Goal: Obtain resource: Download file/media

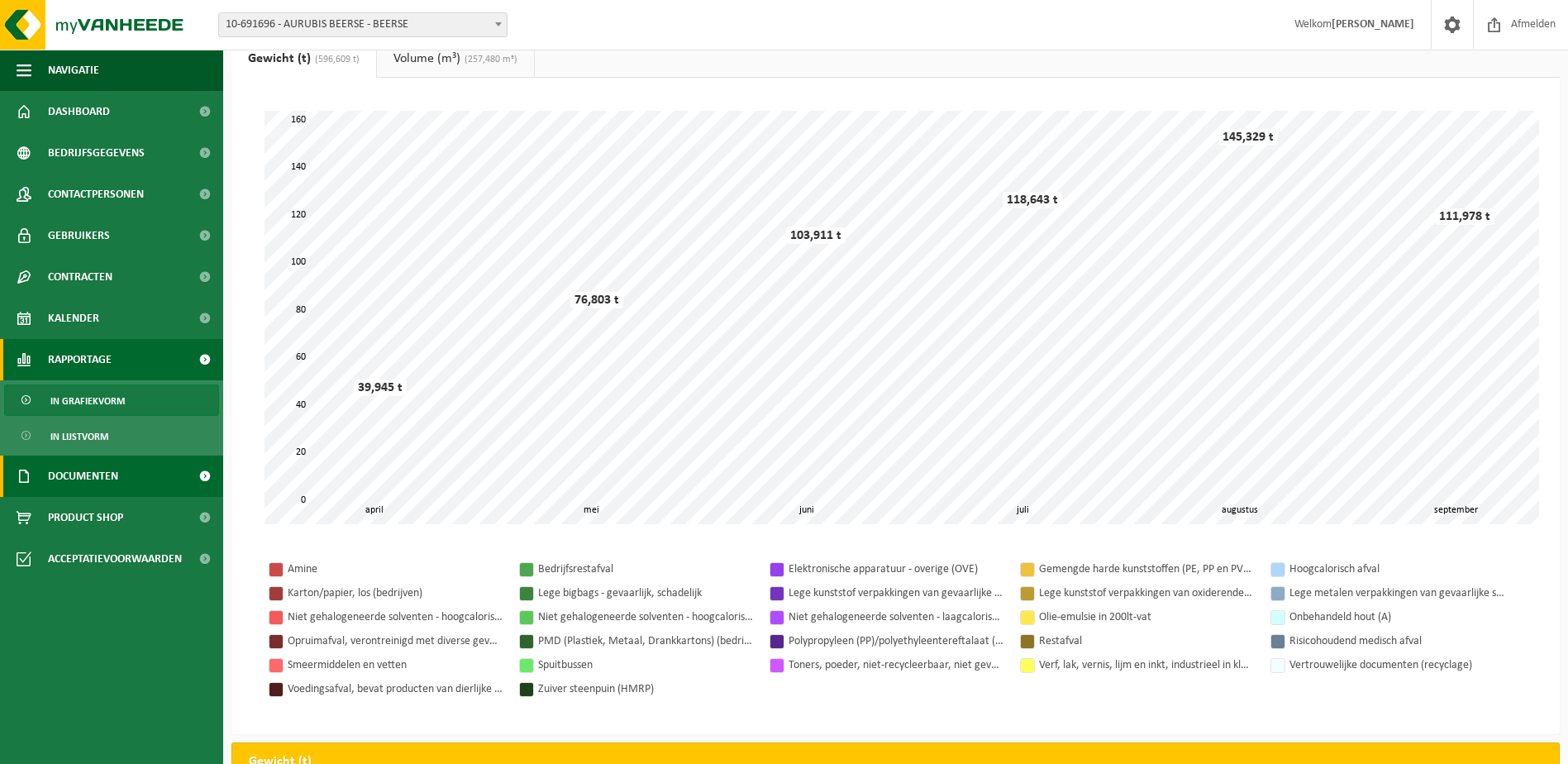
click at [131, 477] on link "Documenten" at bounding box center [111, 475] width 223 height 41
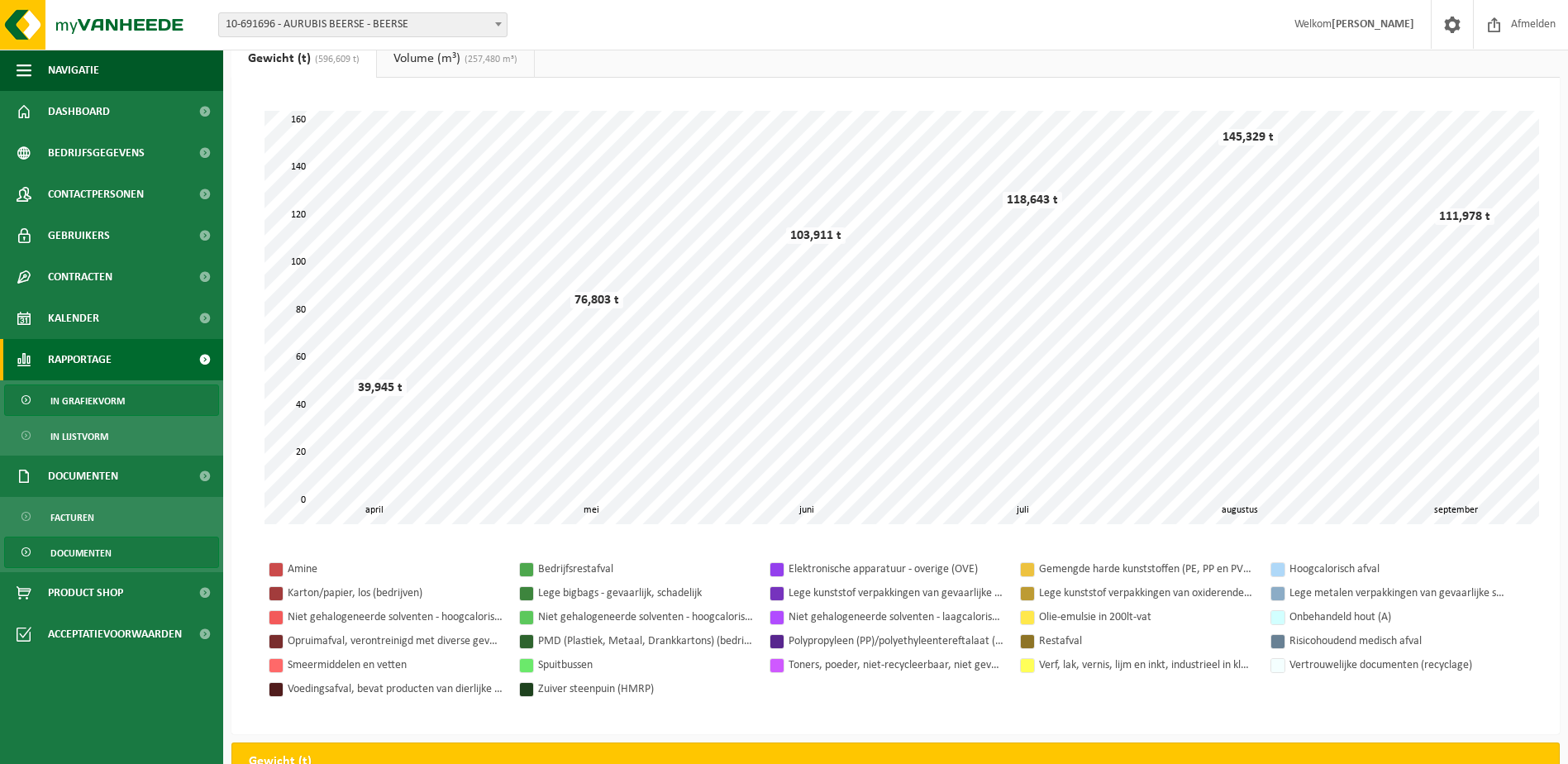
click at [118, 551] on link "Documenten" at bounding box center [111, 551] width 215 height 31
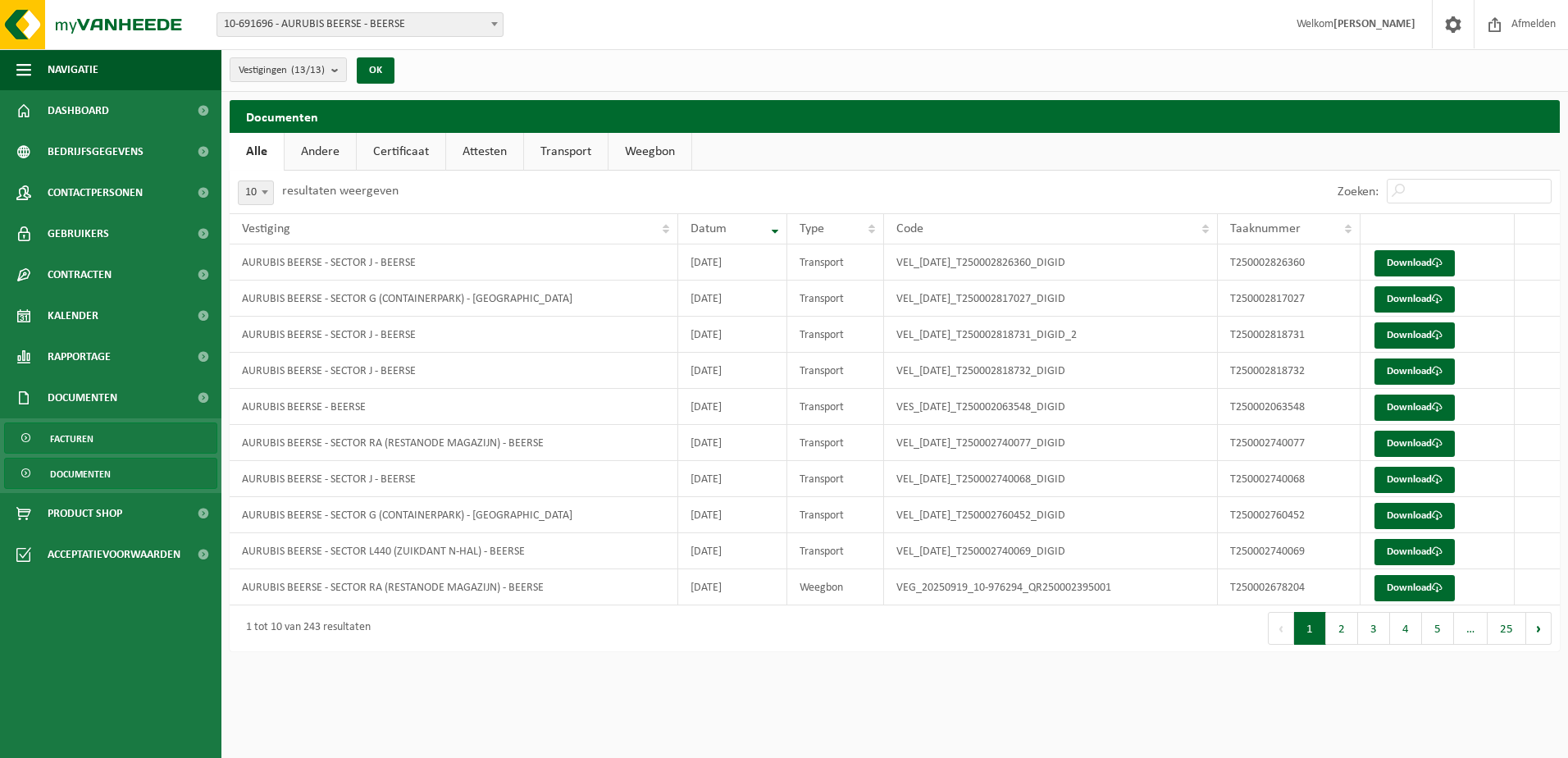
click at [112, 443] on link "Facturen" at bounding box center [110, 437] width 213 height 31
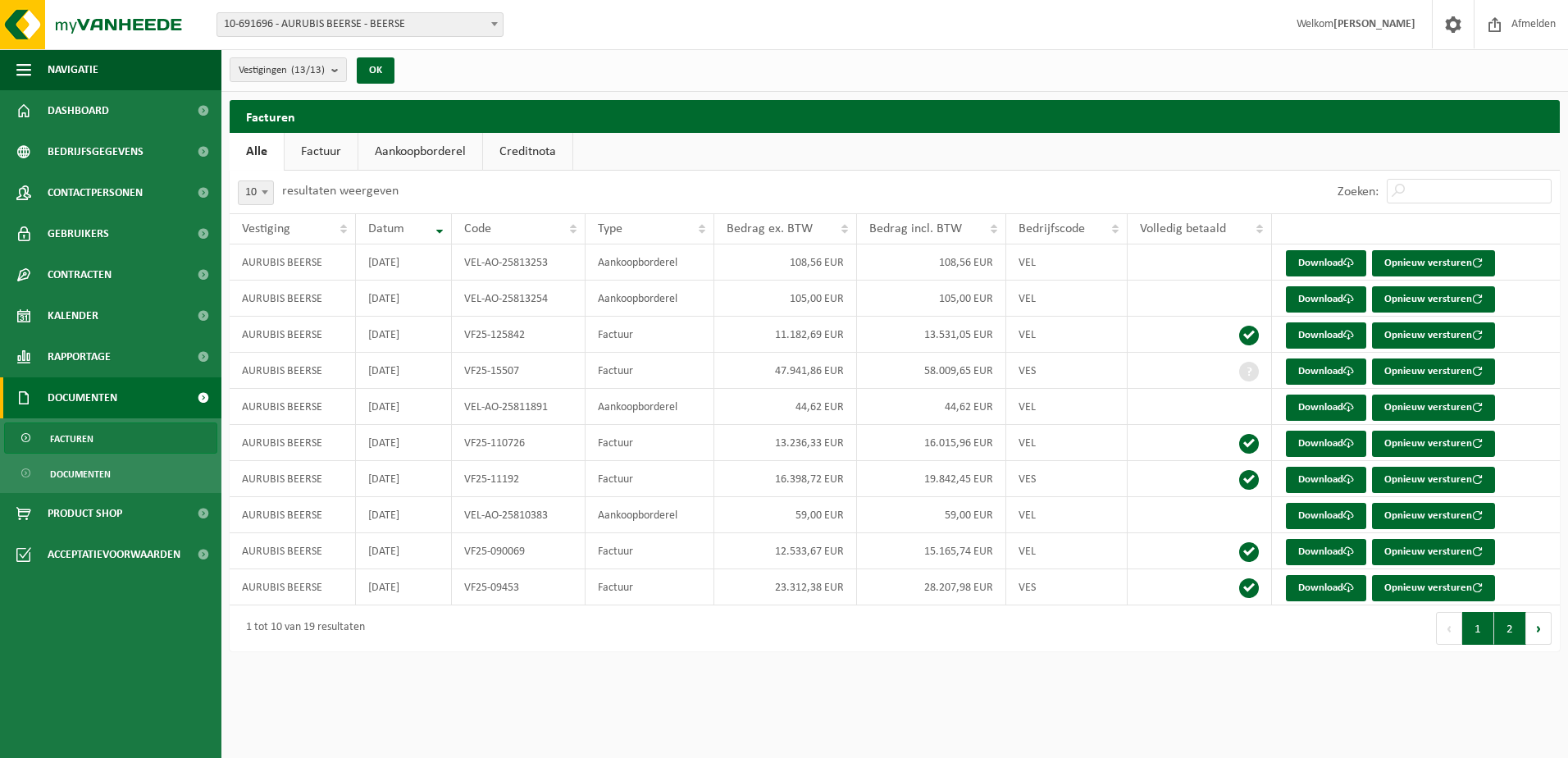
click at [1517, 626] on button "2" at bounding box center [1510, 628] width 32 height 33
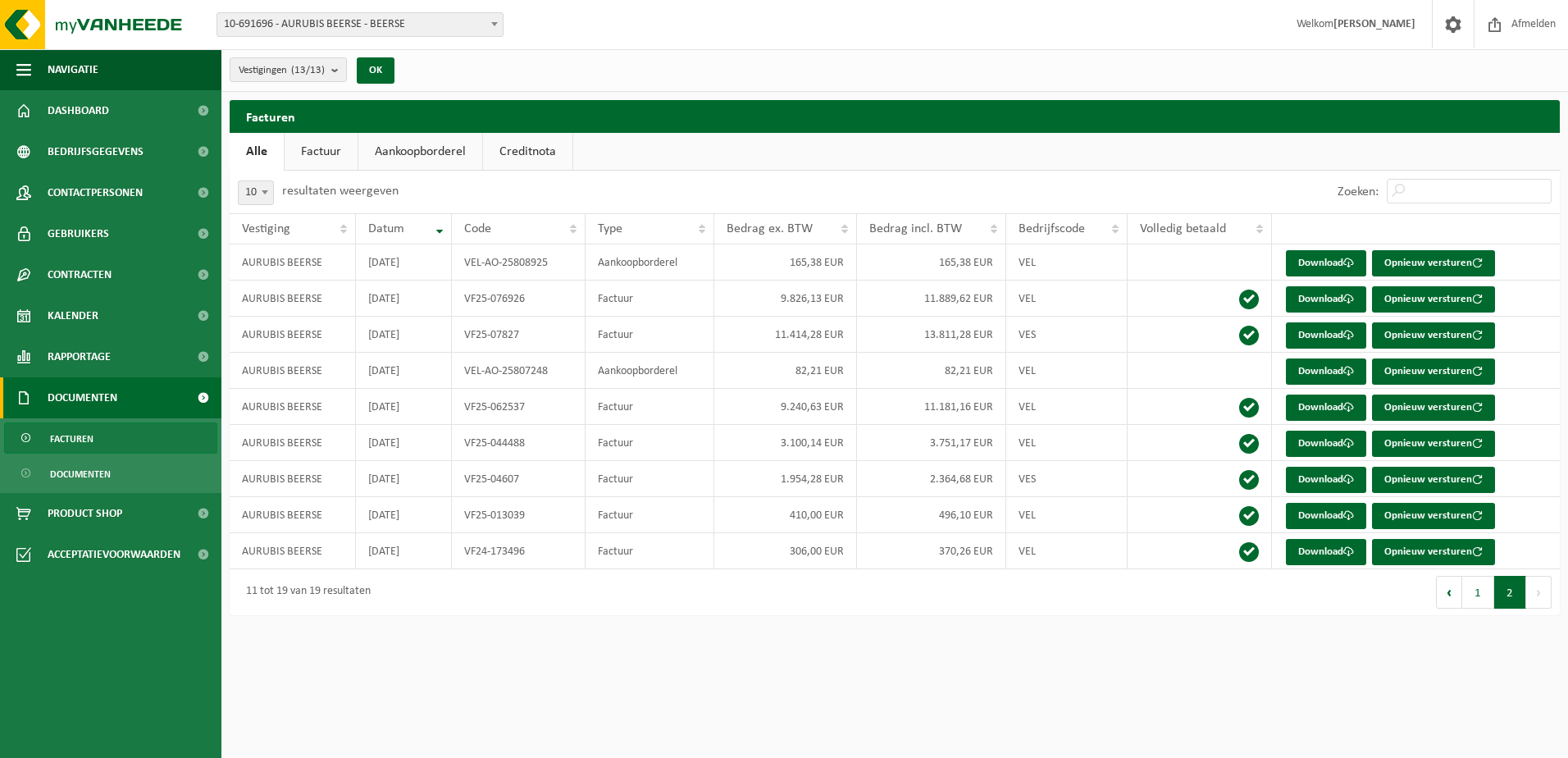
click at [1473, 593] on button "1" at bounding box center [1478, 592] width 32 height 33
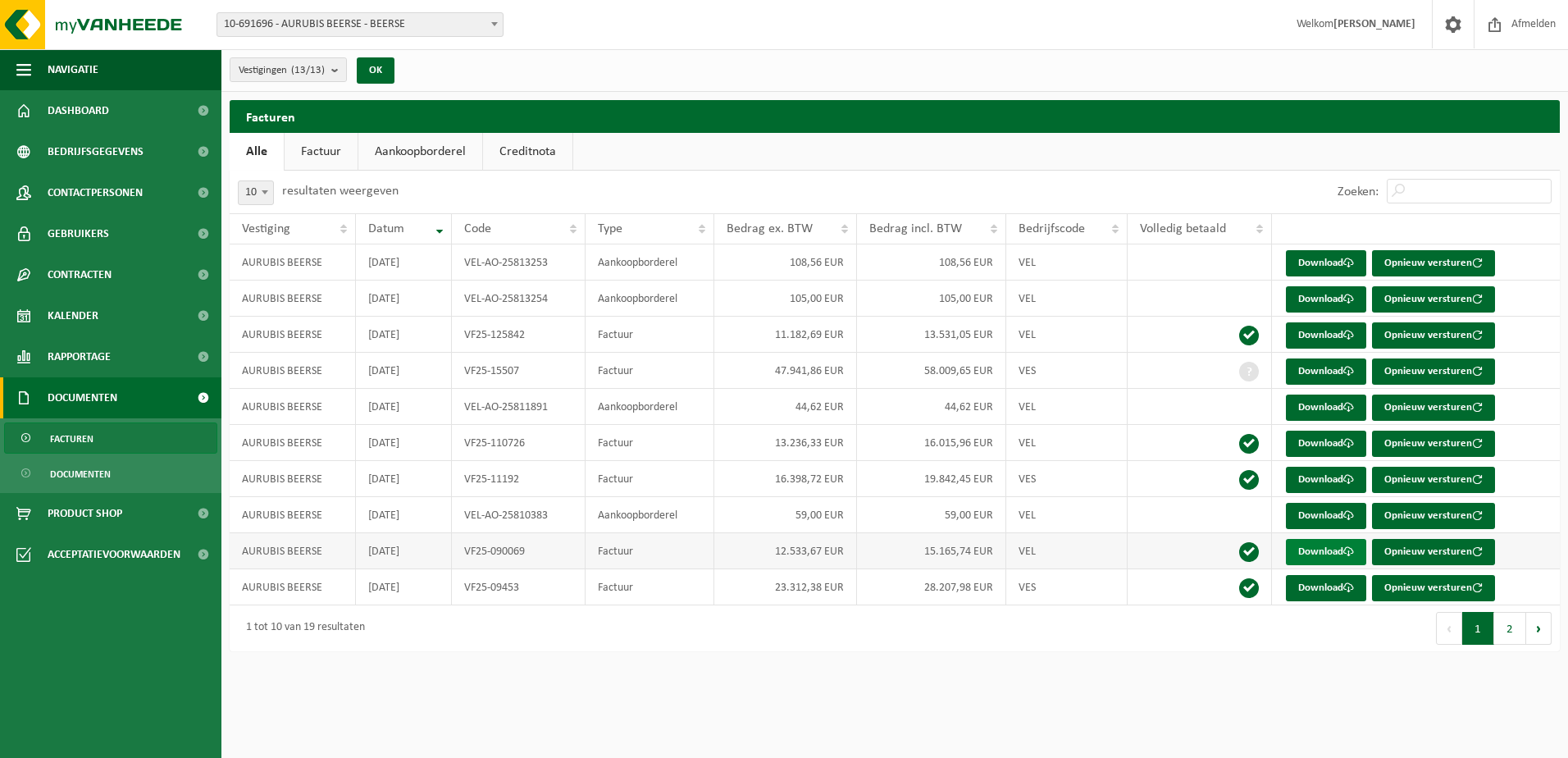
click at [1330, 552] on link "Download" at bounding box center [1326, 552] width 80 height 26
click at [1325, 334] on link "Download" at bounding box center [1326, 336] width 80 height 26
